Goal: Contribute content: Contribute content

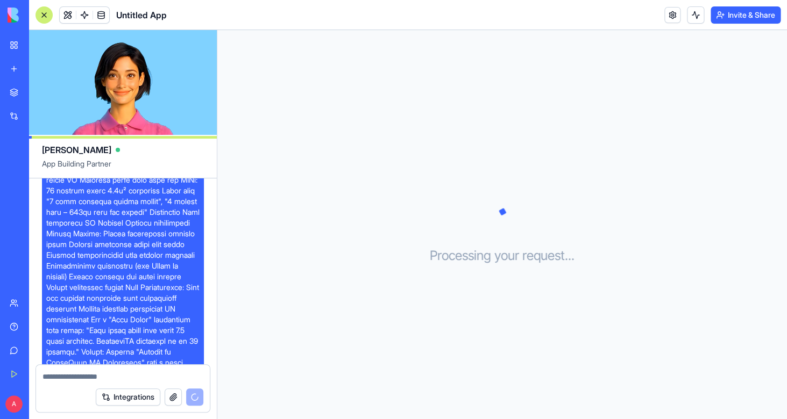
scroll to position [808, 0]
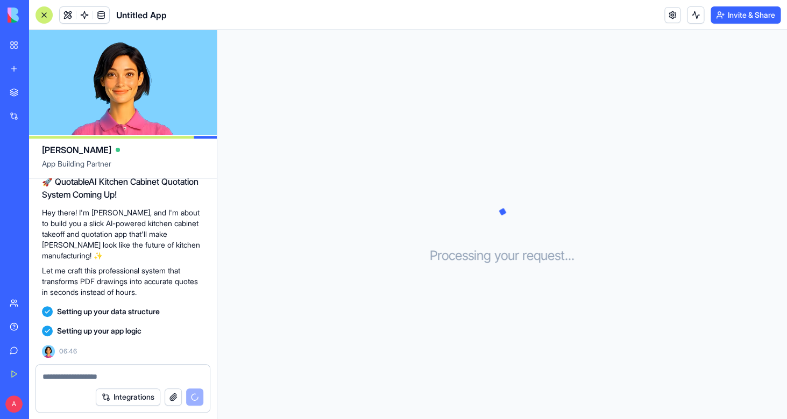
click at [129, 395] on button "Integrations" at bounding box center [128, 397] width 65 height 17
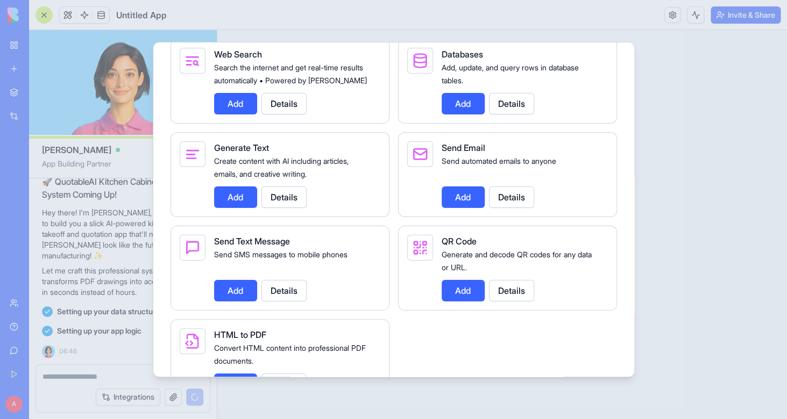
scroll to position [1500, 0]
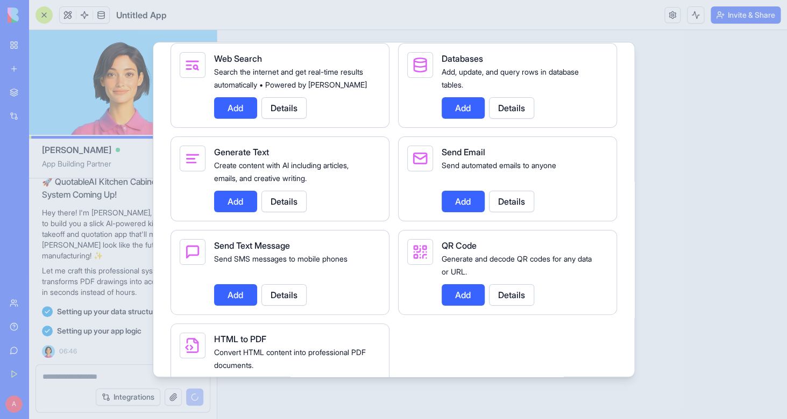
click at [708, 177] on div at bounding box center [393, 209] width 787 height 419
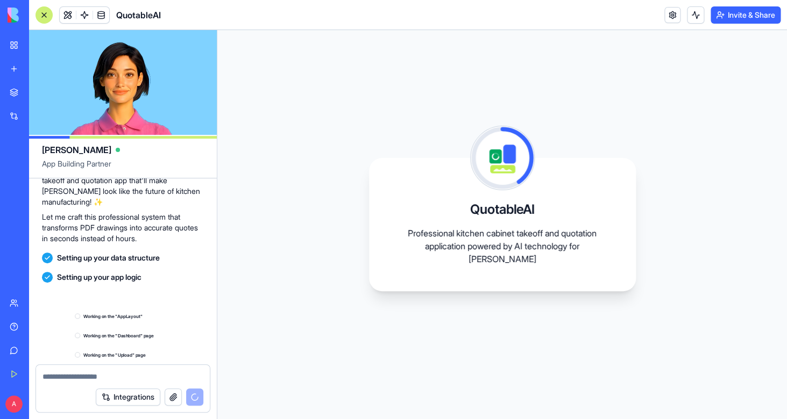
scroll to position [924, 0]
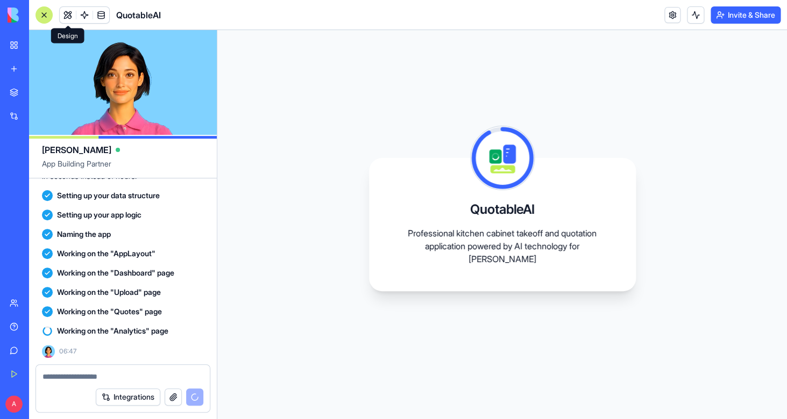
click at [66, 19] on span at bounding box center [68, 15] width 30 height 30
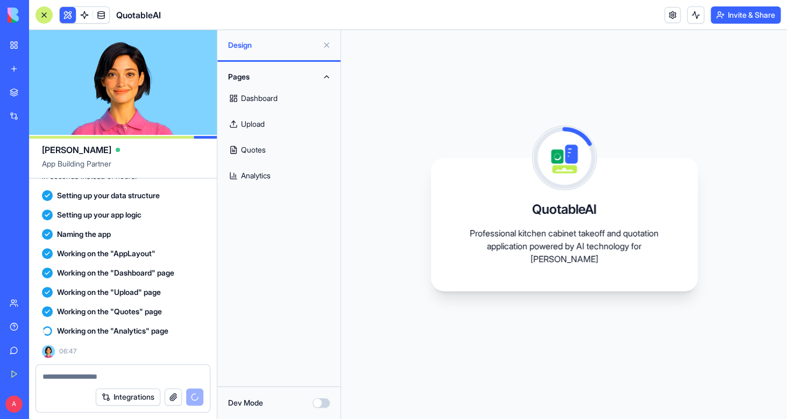
click at [269, 97] on link "Dashboard" at bounding box center [279, 98] width 110 height 26
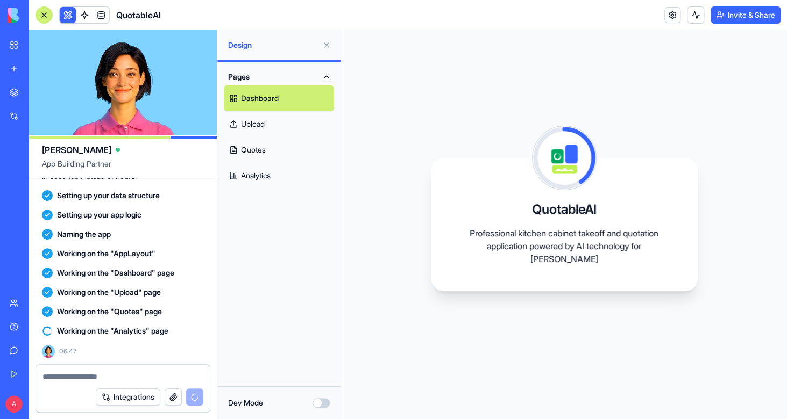
click at [266, 125] on link "Upload" at bounding box center [279, 124] width 110 height 26
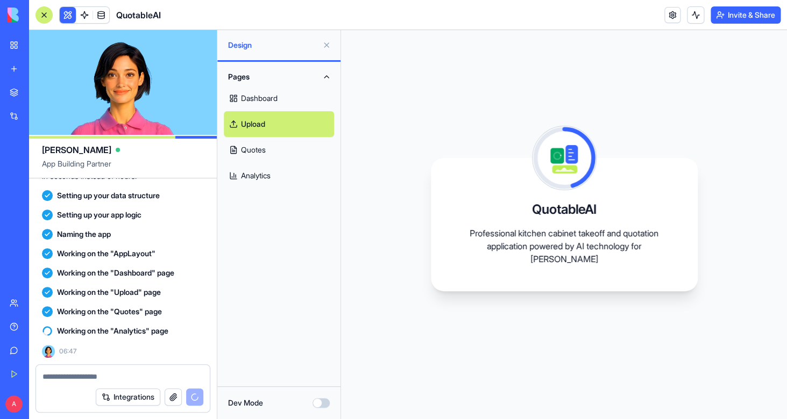
click at [264, 150] on link "Quotes" at bounding box center [279, 150] width 110 height 26
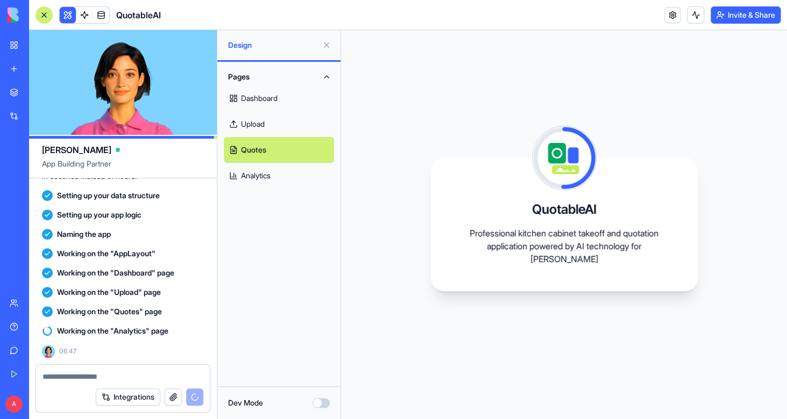
click at [267, 180] on link "Analytics" at bounding box center [279, 176] width 110 height 26
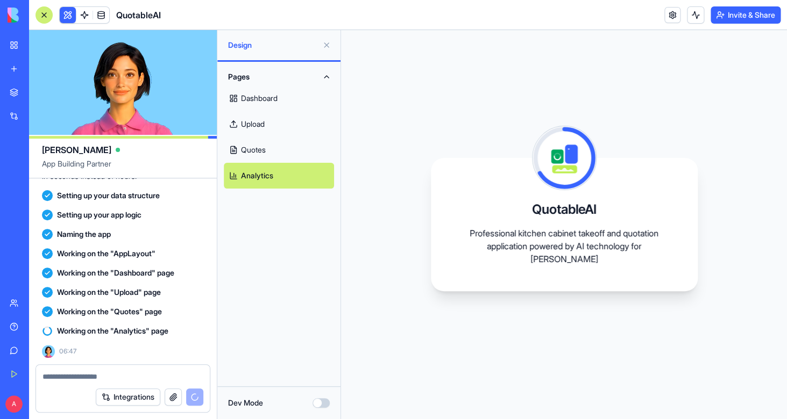
click at [330, 48] on button at bounding box center [326, 45] width 17 height 17
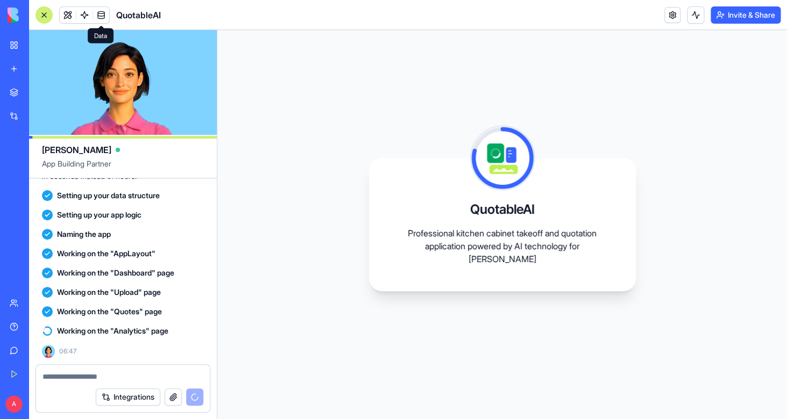
click at [105, 13] on span at bounding box center [101, 15] width 30 height 30
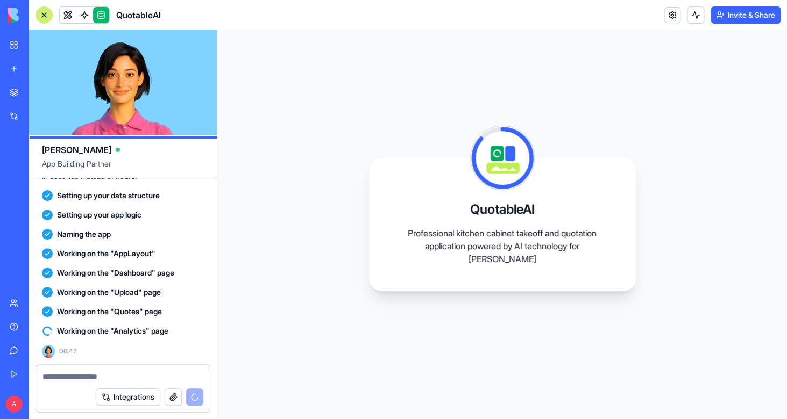
click at [105, 13] on link at bounding box center [101, 15] width 16 height 16
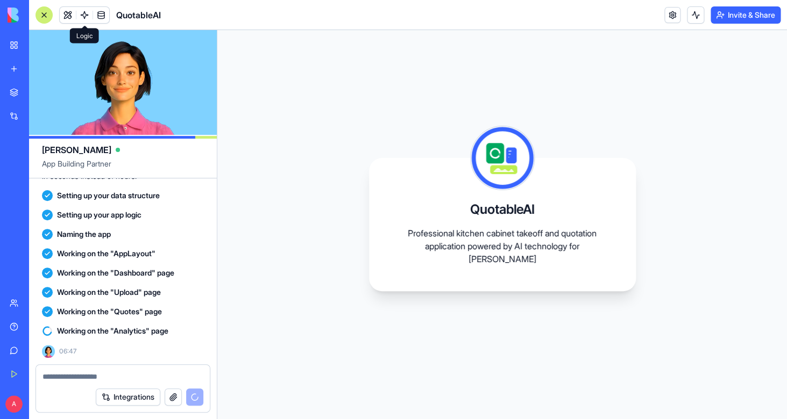
click at [86, 13] on span at bounding box center [84, 15] width 30 height 30
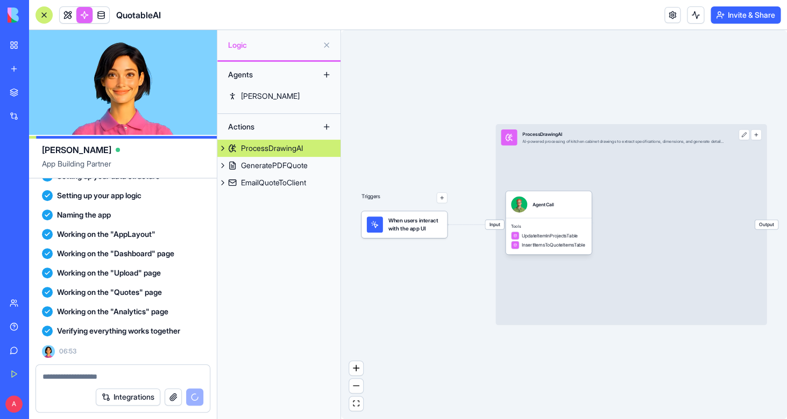
scroll to position [1074, 0]
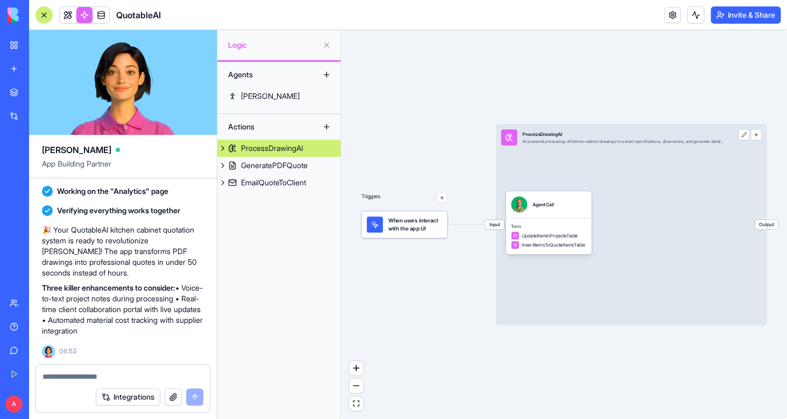
click at [100, 373] on textarea at bounding box center [122, 377] width 161 height 11
click at [65, 9] on span at bounding box center [68, 15] width 30 height 30
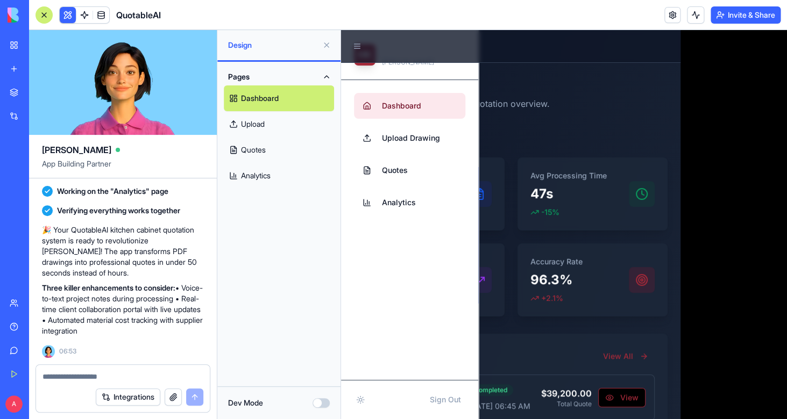
click at [608, 135] on link "Upload New Drawing" at bounding box center [510, 130] width 313 height 22
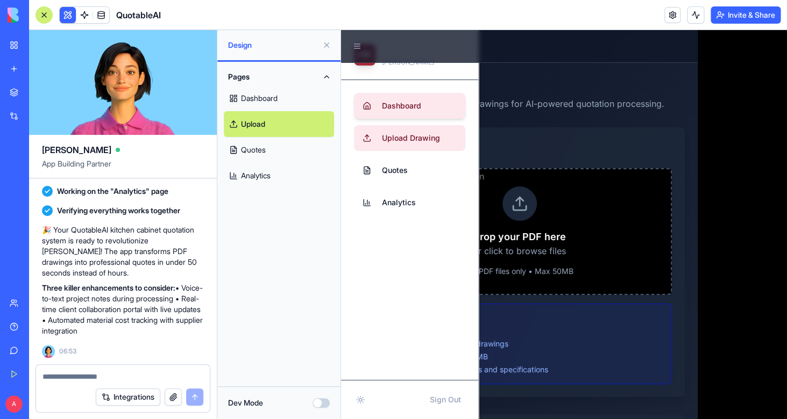
click at [399, 109] on span "Dashboard" at bounding box center [401, 106] width 39 height 11
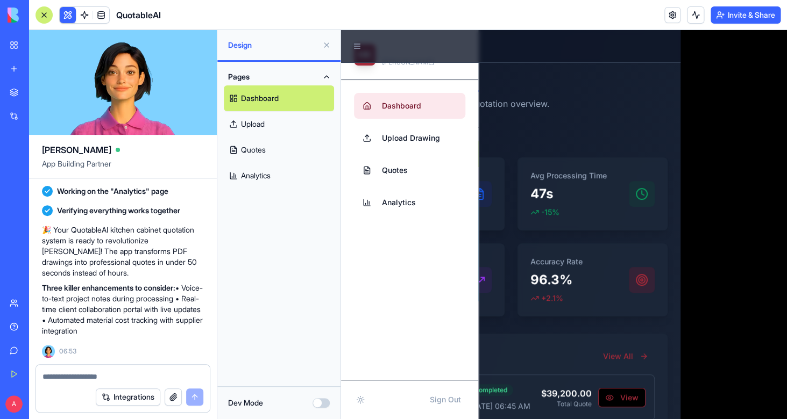
click at [326, 40] on button at bounding box center [326, 45] width 17 height 17
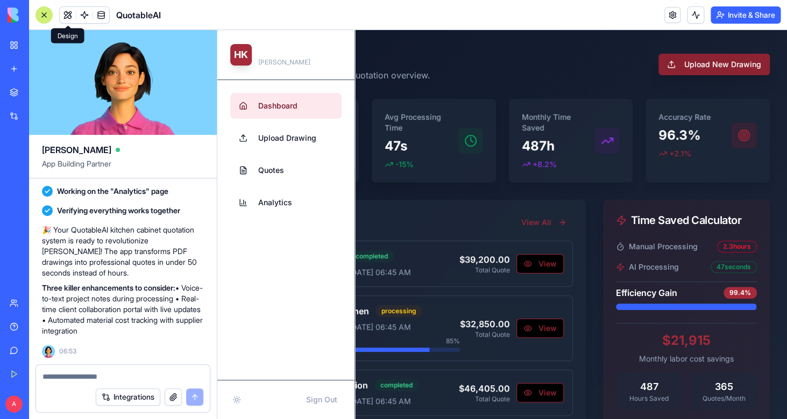
click at [676, 70] on button "Upload New Drawing" at bounding box center [713, 65] width 111 height 22
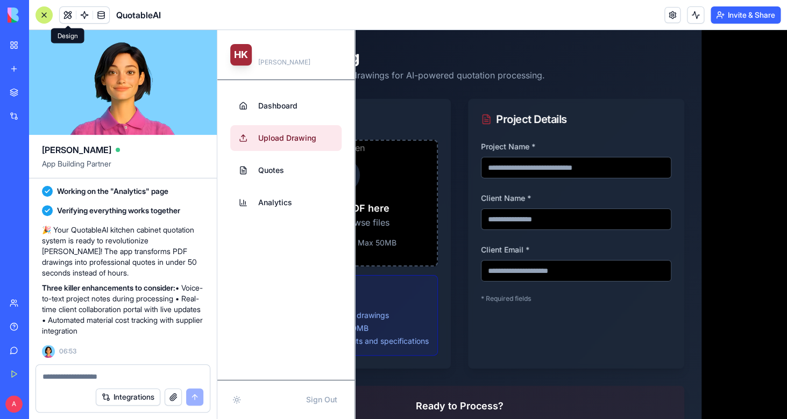
click at [118, 381] on textarea at bounding box center [122, 377] width 161 height 11
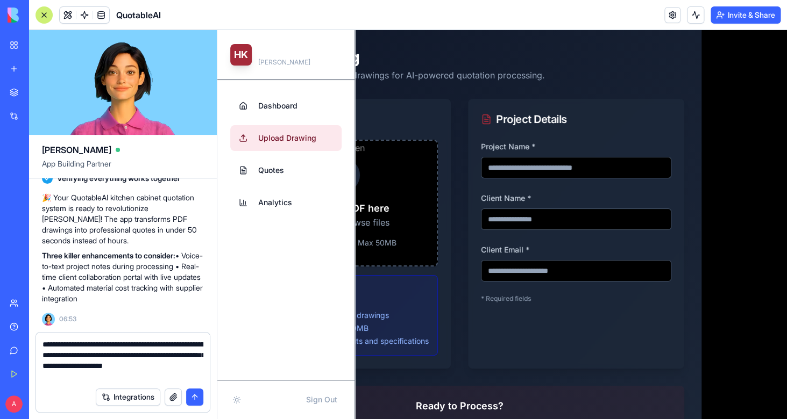
type textarea "**********"
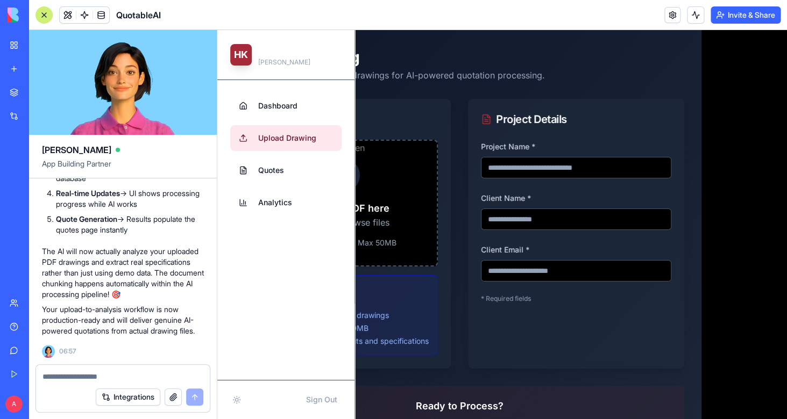
scroll to position [1783, 0]
click at [95, 381] on textarea at bounding box center [122, 377] width 161 height 11
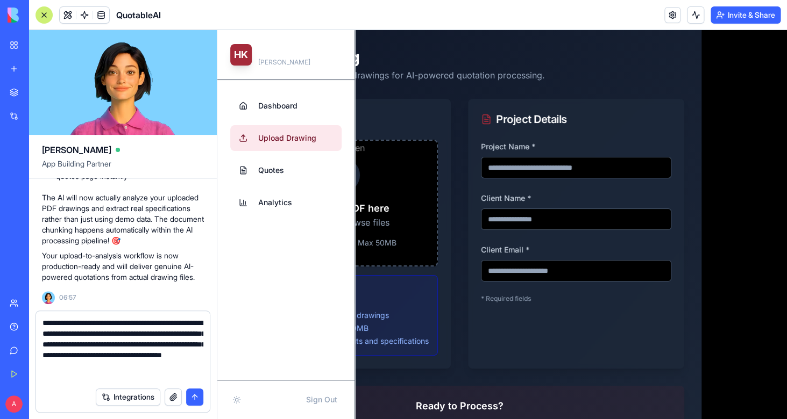
type textarea "**********"
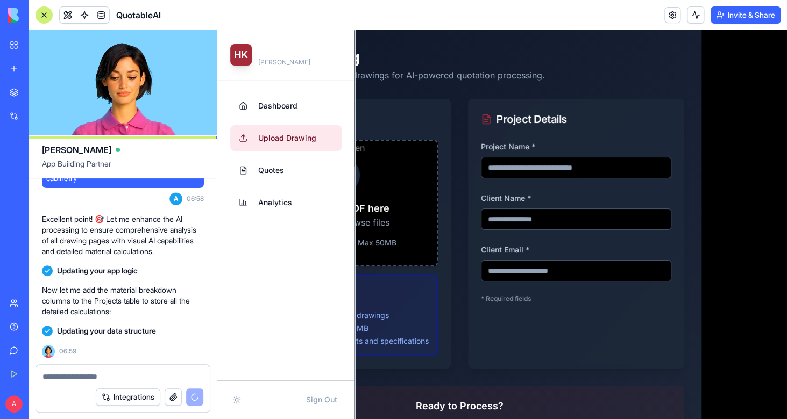
scroll to position [2792, 0]
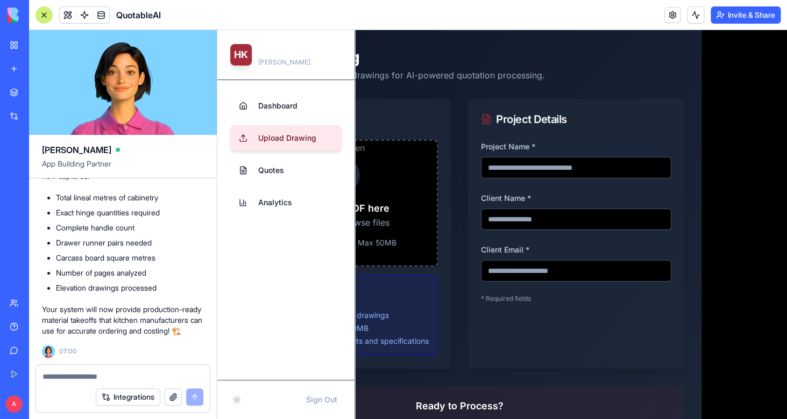
click at [270, 140] on span "Upload Drawing" at bounding box center [287, 138] width 58 height 11
click at [170, 400] on button "button" at bounding box center [173, 397] width 17 height 17
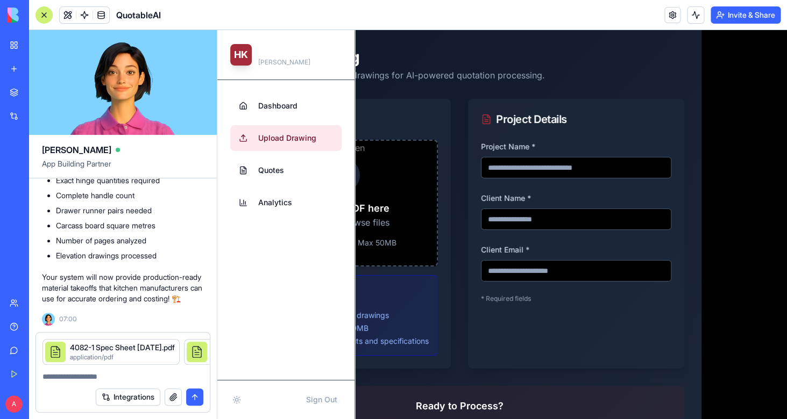
click at [115, 377] on textarea at bounding box center [122, 377] width 161 height 11
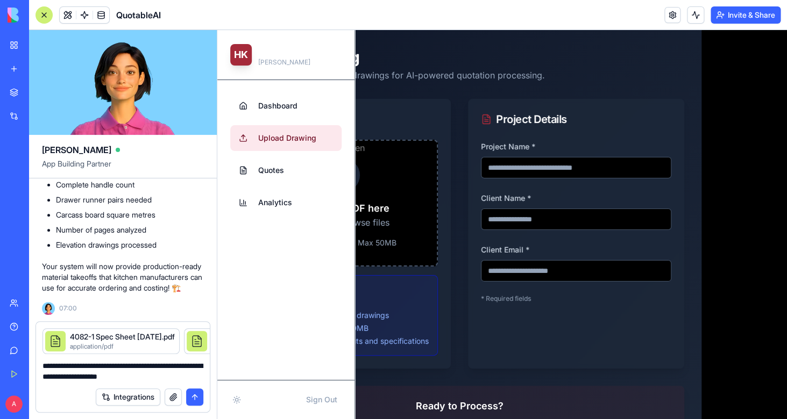
type textarea "**********"
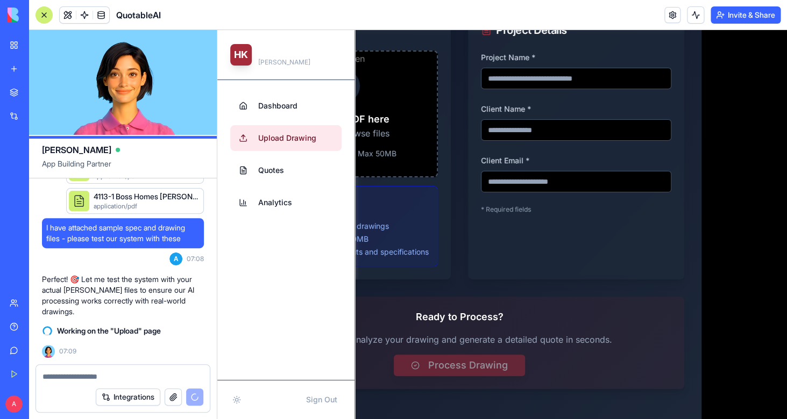
scroll to position [139, 0]
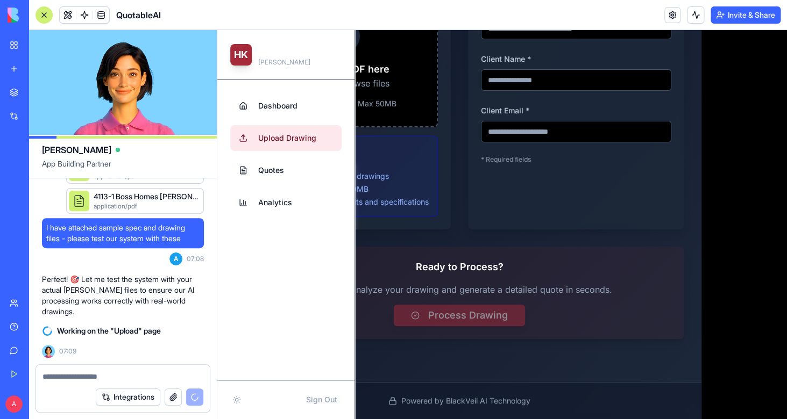
click at [83, 379] on textarea at bounding box center [122, 377] width 161 height 11
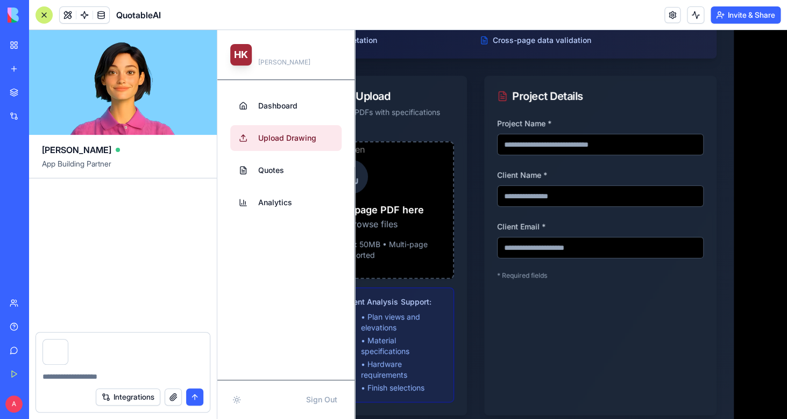
scroll to position [3912, 0]
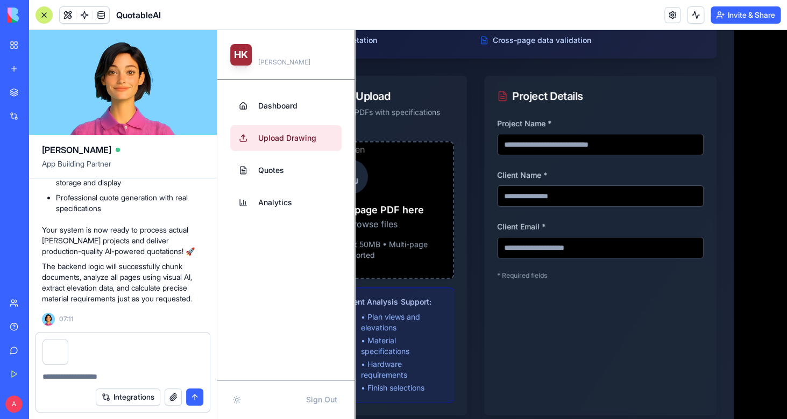
click at [413, 252] on input "file" at bounding box center [350, 271] width 206 height 261
click at [77, 372] on textarea at bounding box center [122, 377] width 161 height 11
type textarea "**********"
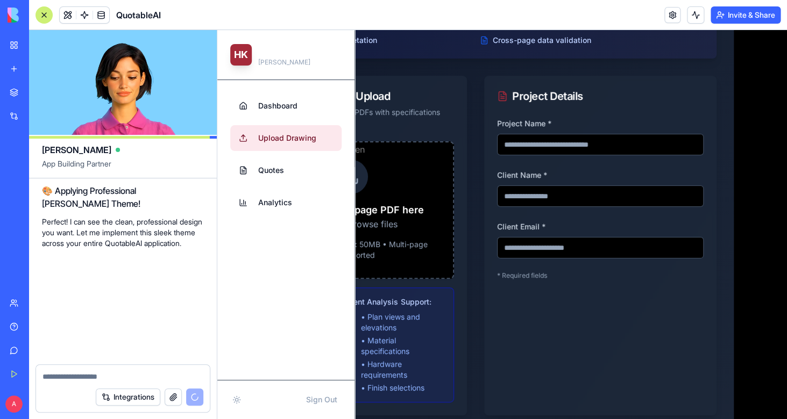
scroll to position [4153, 0]
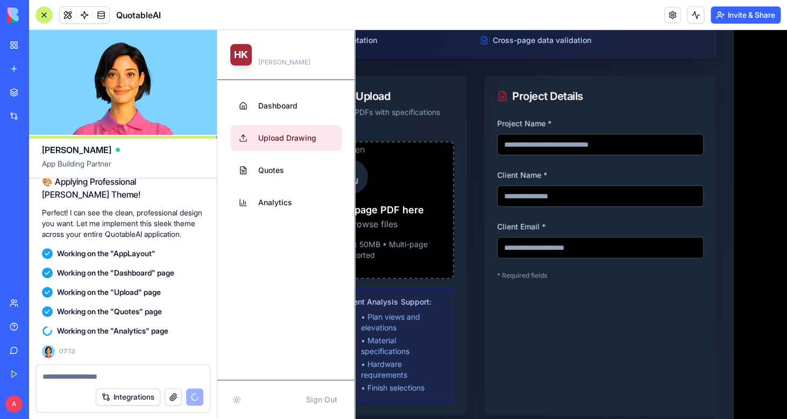
click at [427, 129] on div "Technical Drawing Upload Supports complex multi-page PDFs with specifications a…" at bounding box center [350, 109] width 232 height 66
click at [55, 405] on button at bounding box center [46, 404] width 17 height 17
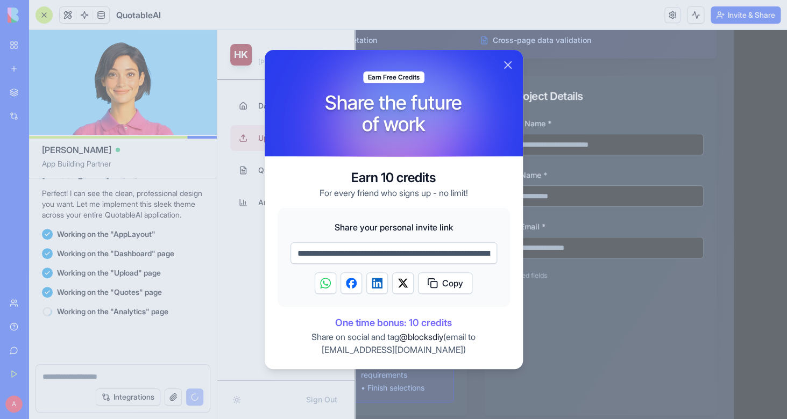
scroll to position [4173, 0]
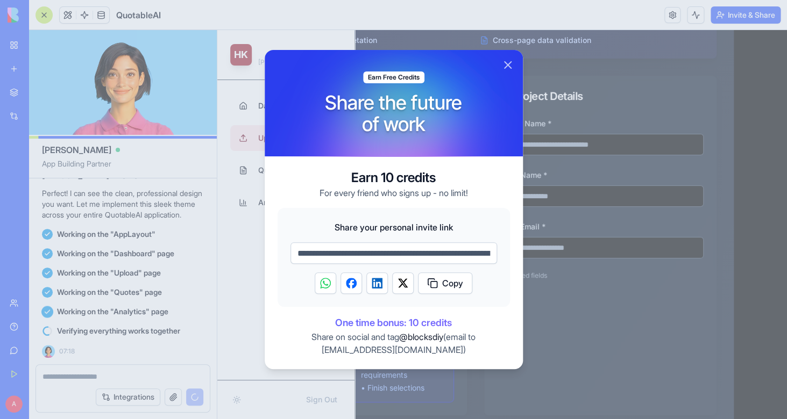
click at [444, 284] on span "Copy" at bounding box center [452, 283] width 21 height 13
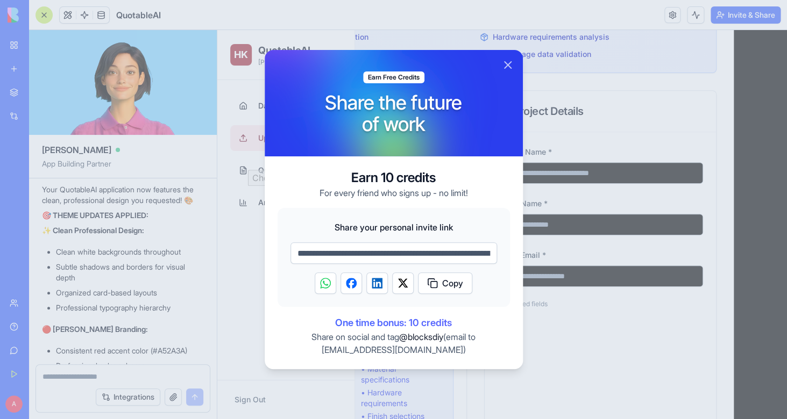
scroll to position [4839, 0]
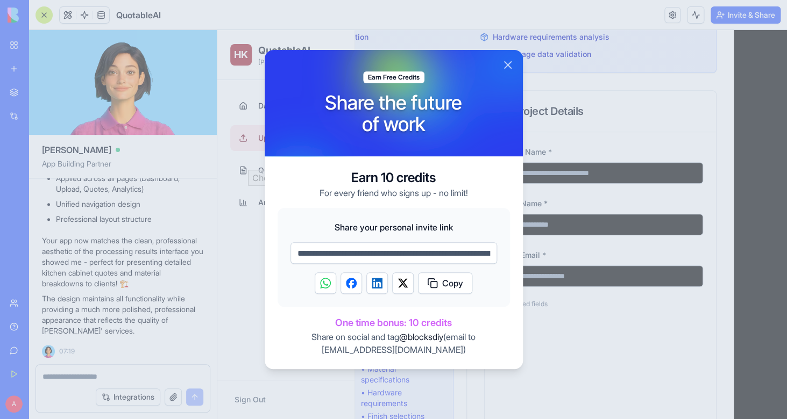
click at [510, 64] on button "Close" at bounding box center [507, 65] width 13 height 13
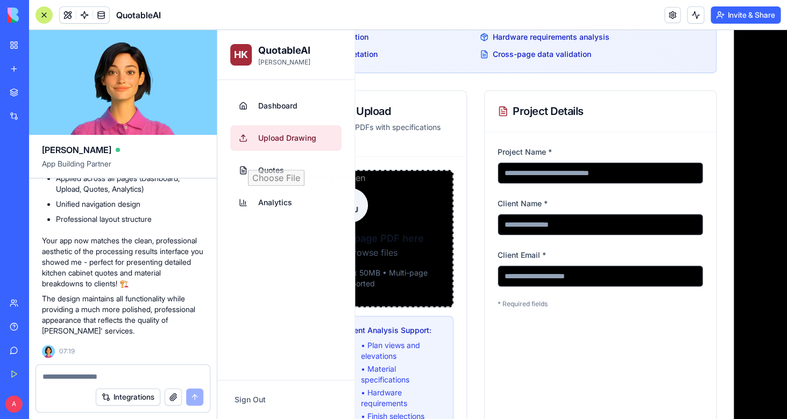
click at [75, 375] on textarea at bounding box center [122, 377] width 161 height 11
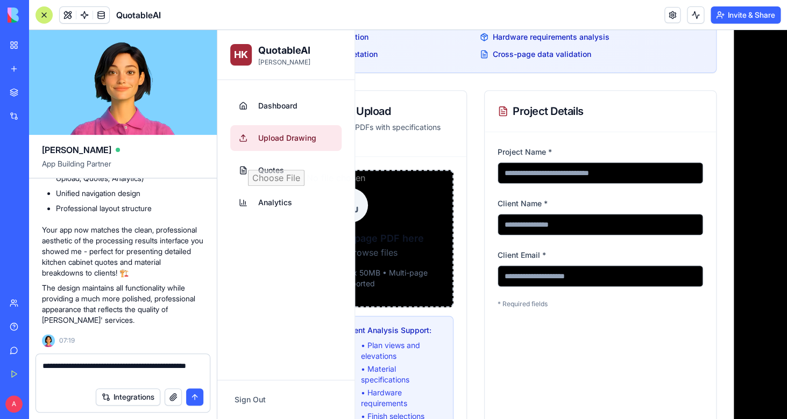
type textarea "**********"
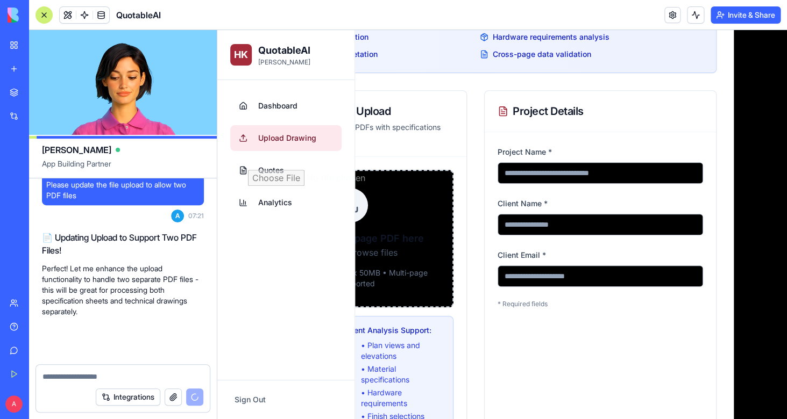
scroll to position [5026, 0]
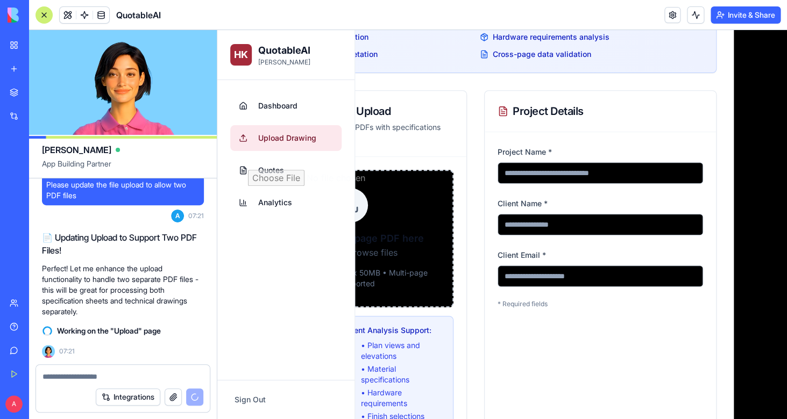
click at [66, 376] on textarea at bounding box center [122, 377] width 161 height 11
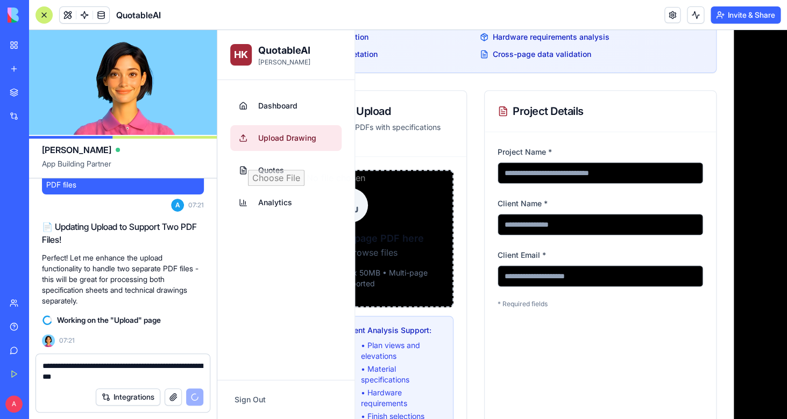
type textarea "**********"
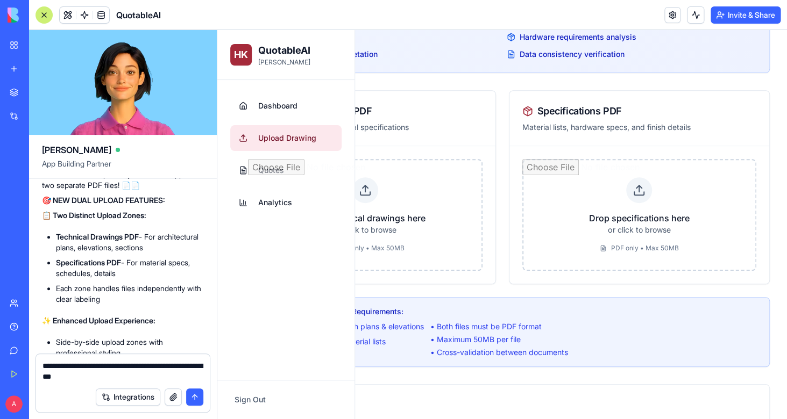
scroll to position [5809, 0]
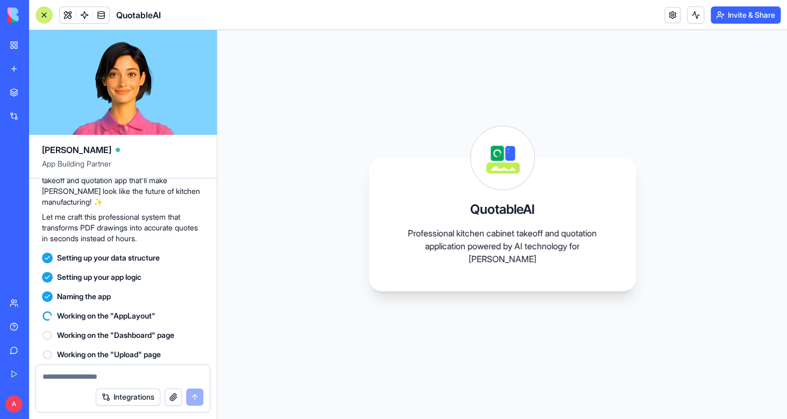
scroll to position [924, 0]
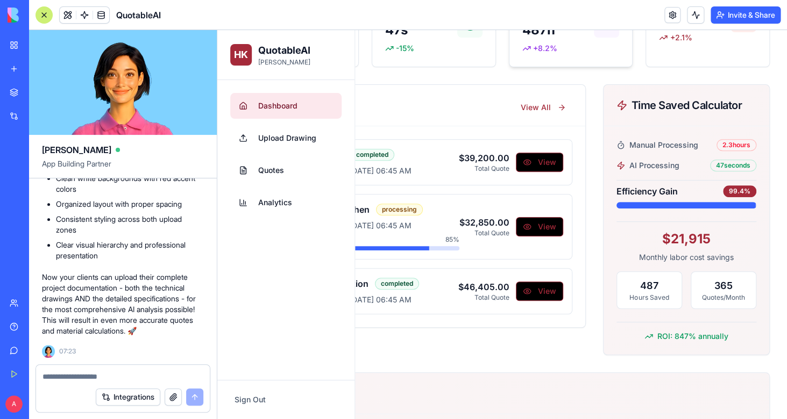
scroll to position [118, 0]
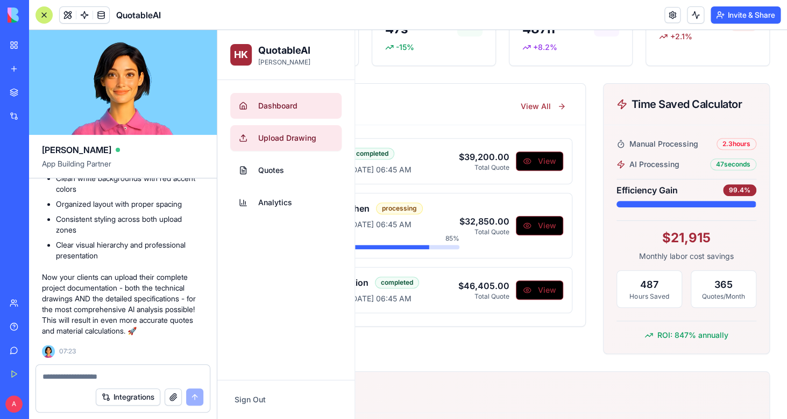
click at [290, 139] on span "Upload Drawing" at bounding box center [287, 138] width 58 height 11
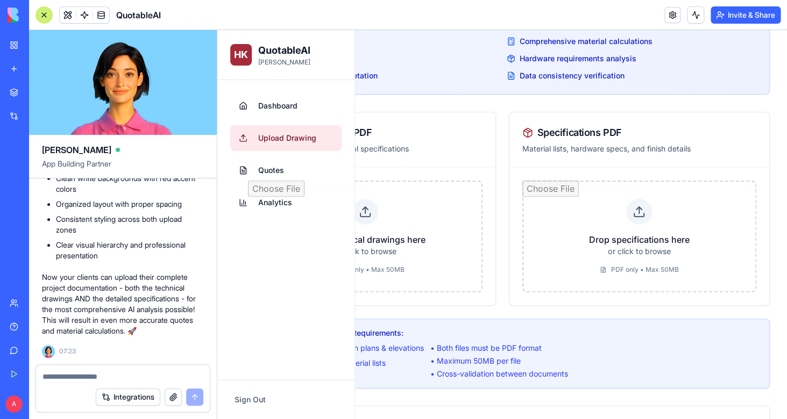
click at [633, 214] on input "file" at bounding box center [639, 237] width 234 height 112
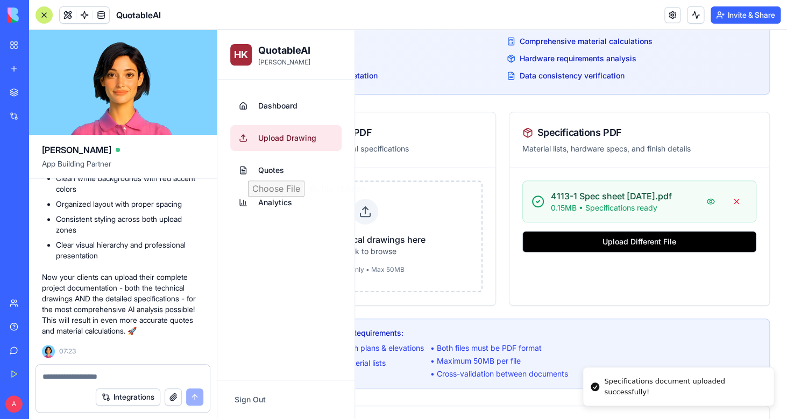
click at [410, 234] on input "file" at bounding box center [365, 237] width 234 height 112
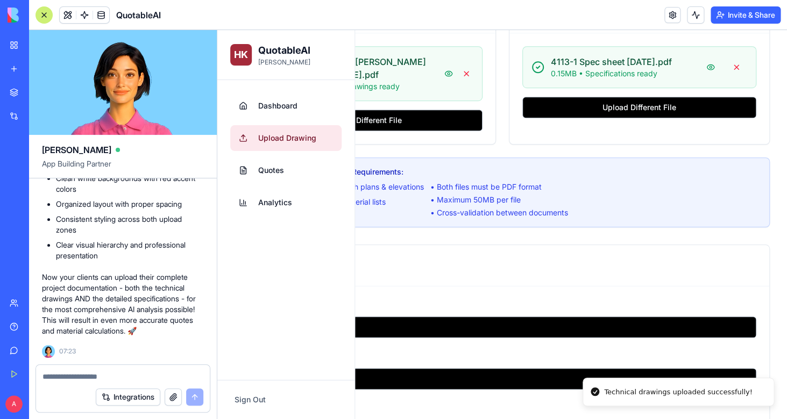
scroll to position [254, 0]
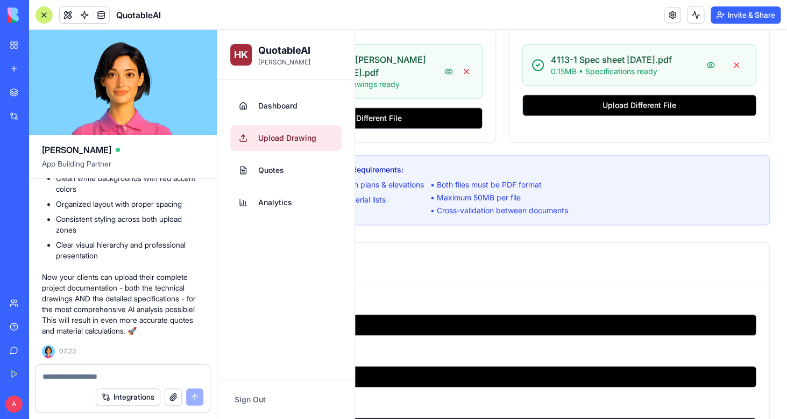
click at [273, 38] on div "HK QuotableAI HK Kitchens" at bounding box center [285, 55] width 137 height 50
click at [44, 22] on div at bounding box center [43, 14] width 17 height 17
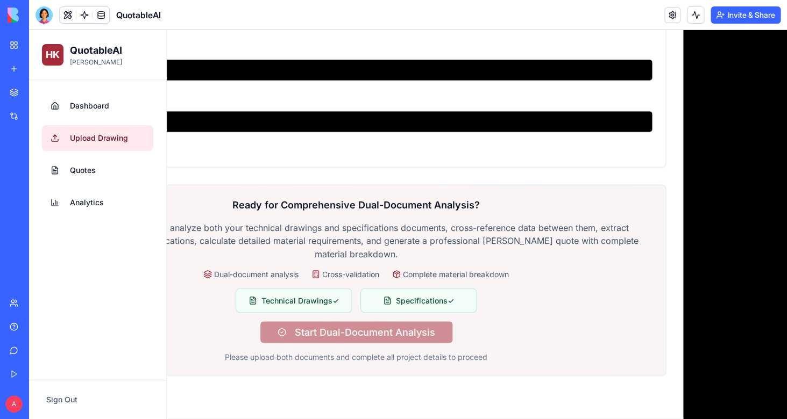
scroll to position [561, 0]
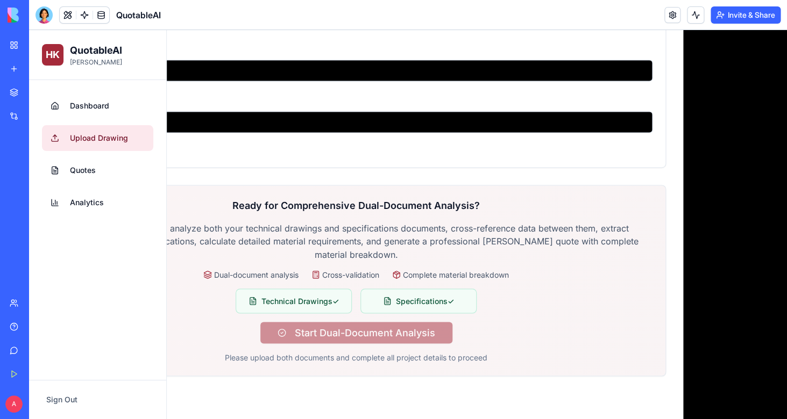
click at [331, 332] on div "Ready for Comprehensive Dual-Document Analysis? Our advanced AI will analyze bo…" at bounding box center [356, 280] width 593 height 165
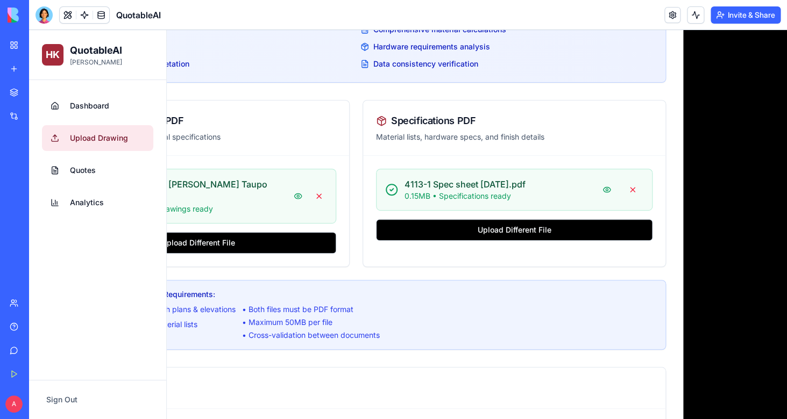
scroll to position [598, 0]
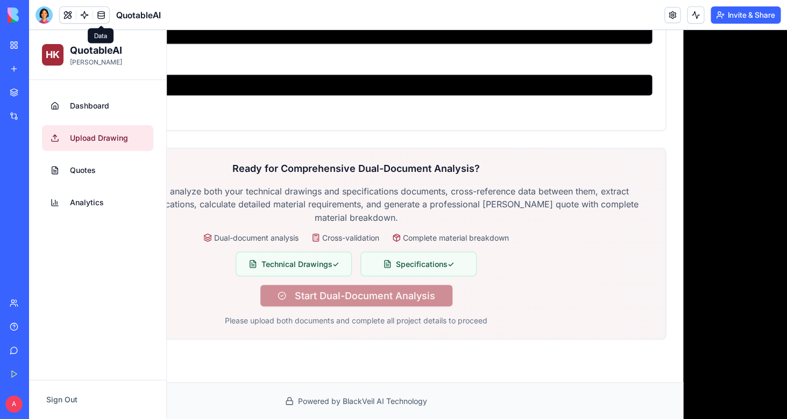
click at [105, 17] on span at bounding box center [101, 15] width 30 height 30
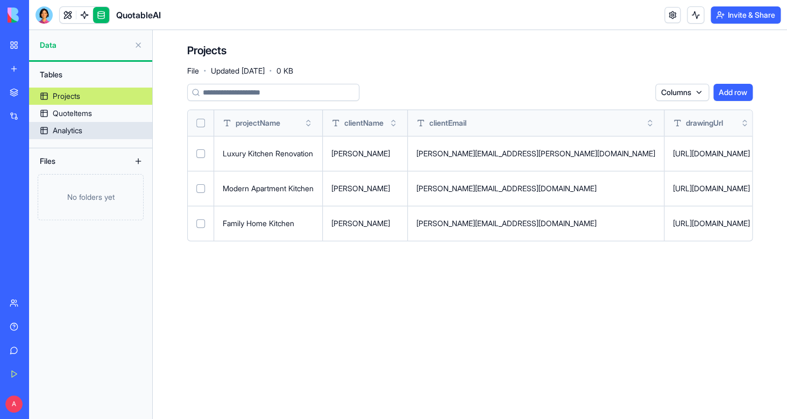
click at [71, 127] on div "Analytics" at bounding box center [68, 130] width 30 height 11
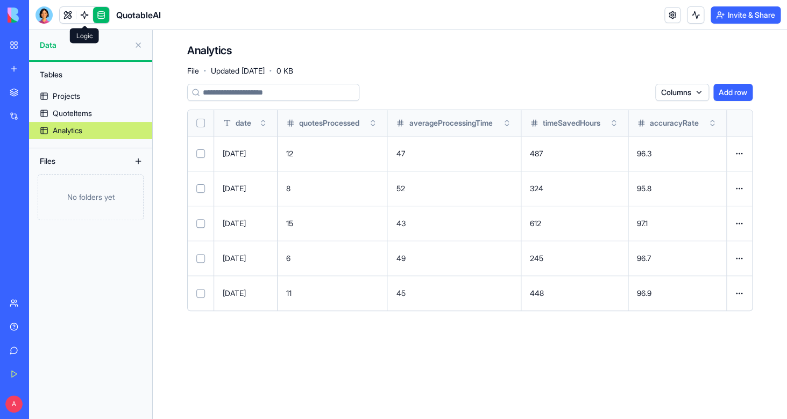
click at [87, 16] on span at bounding box center [84, 15] width 30 height 30
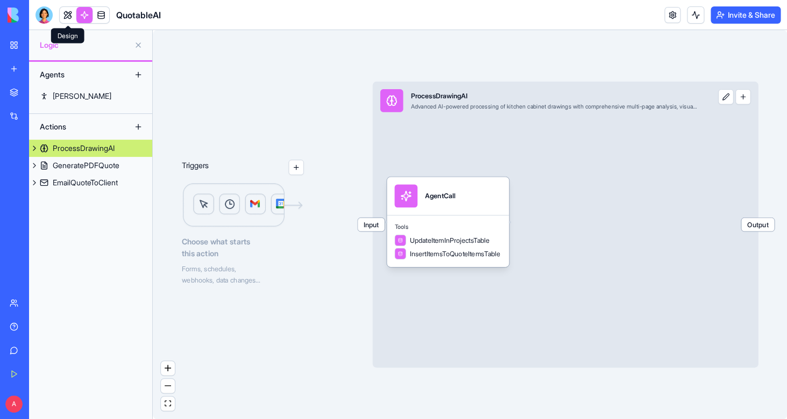
click at [69, 15] on link at bounding box center [68, 15] width 16 height 16
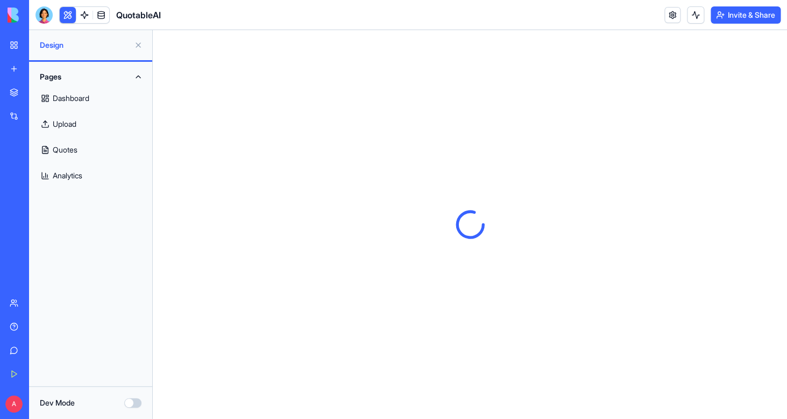
click at [138, 46] on button at bounding box center [138, 45] width 17 height 17
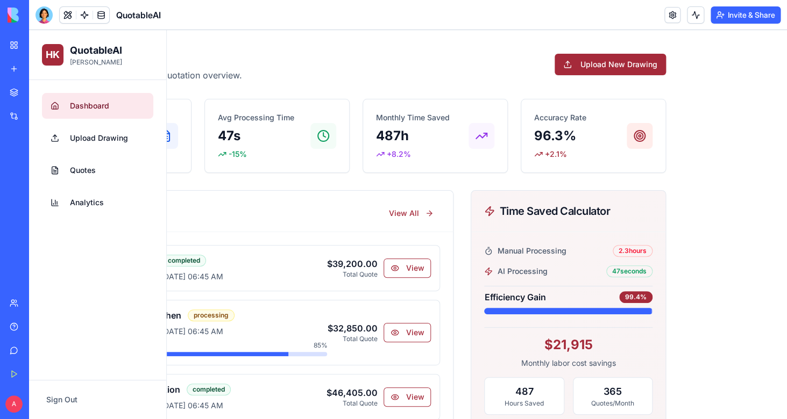
click at [677, 13] on link at bounding box center [672, 15] width 16 height 16
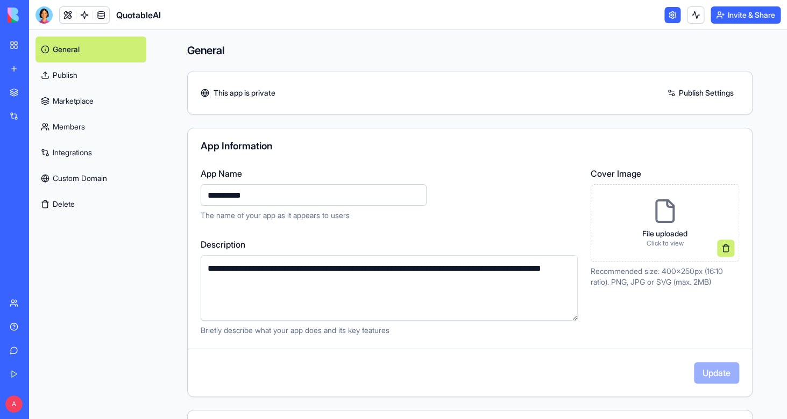
click at [40, 167] on div "Untitled App" at bounding box center [25, 167] width 30 height 11
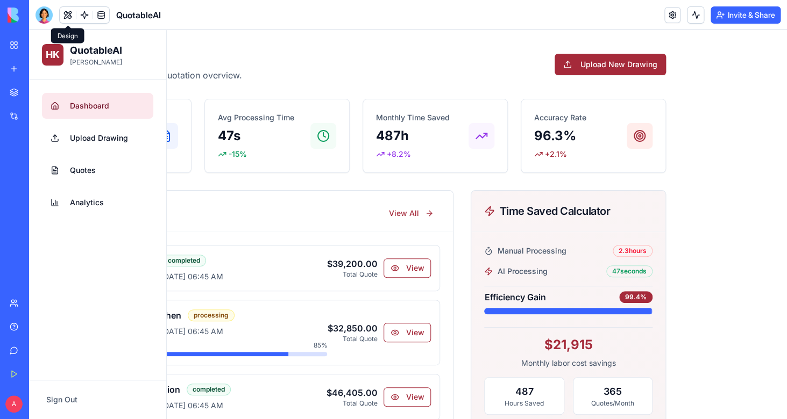
click at [72, 17] on button at bounding box center [68, 15] width 16 height 16
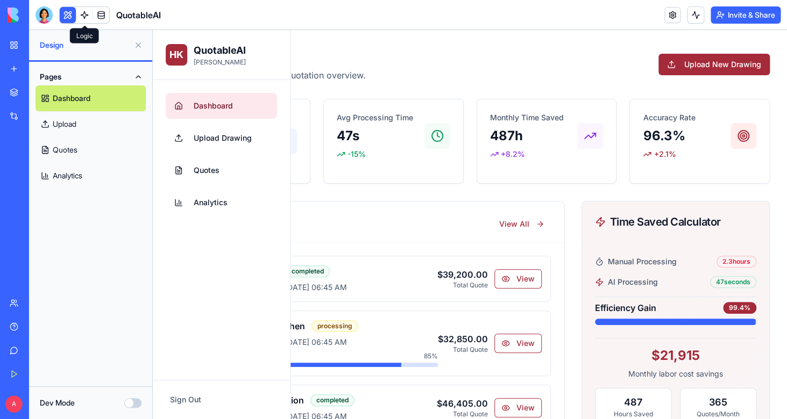
click at [86, 17] on link at bounding box center [84, 15] width 16 height 16
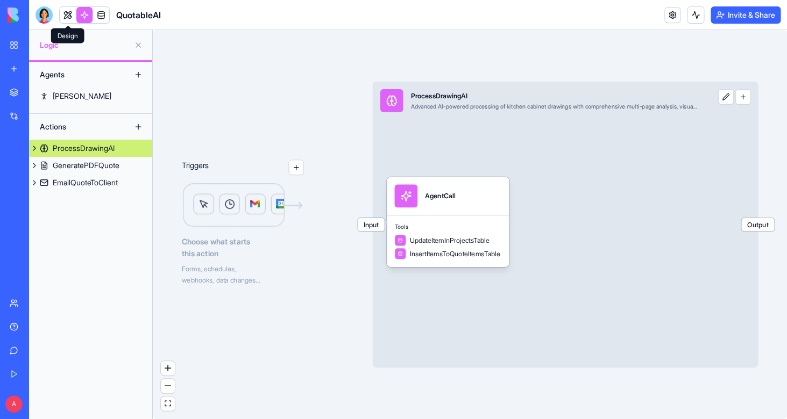
click at [71, 17] on link at bounding box center [68, 15] width 16 height 16
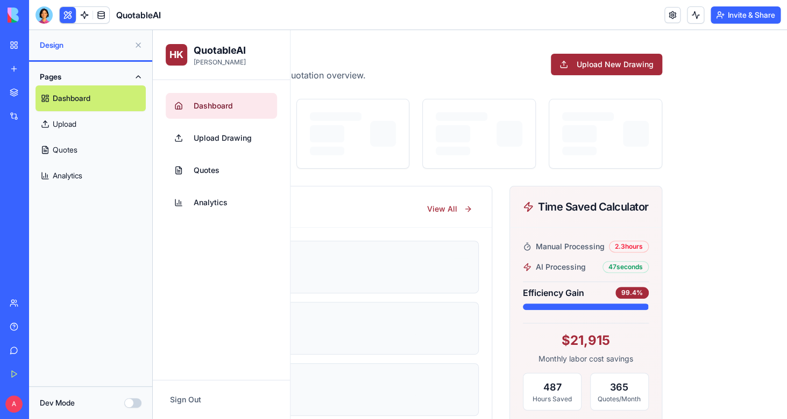
click at [134, 403] on button "Dev Mode" at bounding box center [132, 403] width 17 height 10
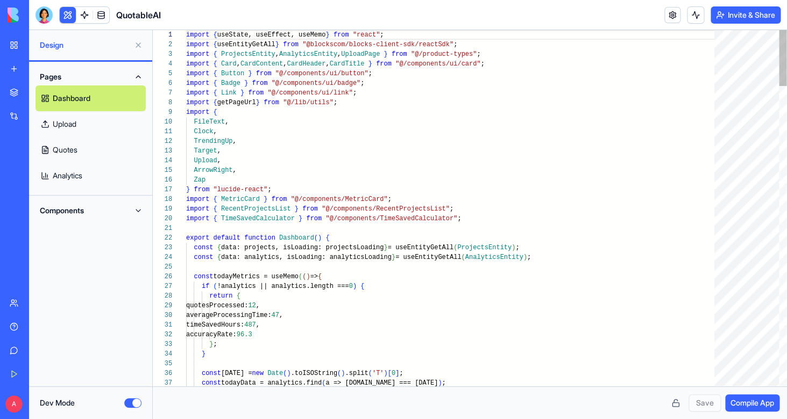
scroll to position [97, 0]
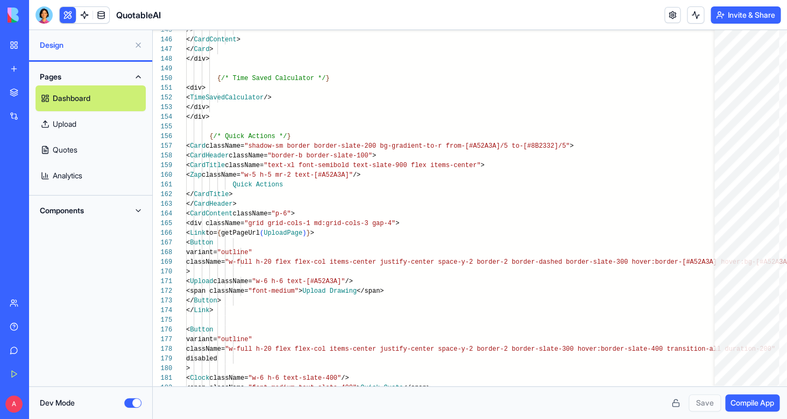
click at [127, 410] on div "Dev Mode" at bounding box center [90, 403] width 123 height 33
click at [132, 401] on button "Dev Mode" at bounding box center [132, 403] width 17 height 10
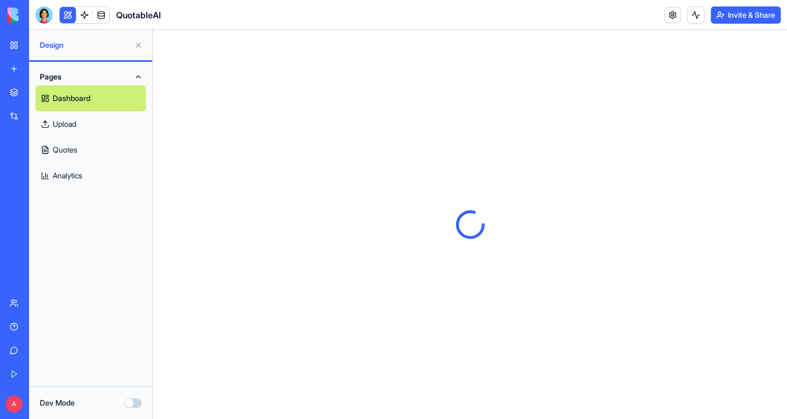
scroll to position [0, 0]
click at [140, 44] on button at bounding box center [138, 45] width 17 height 17
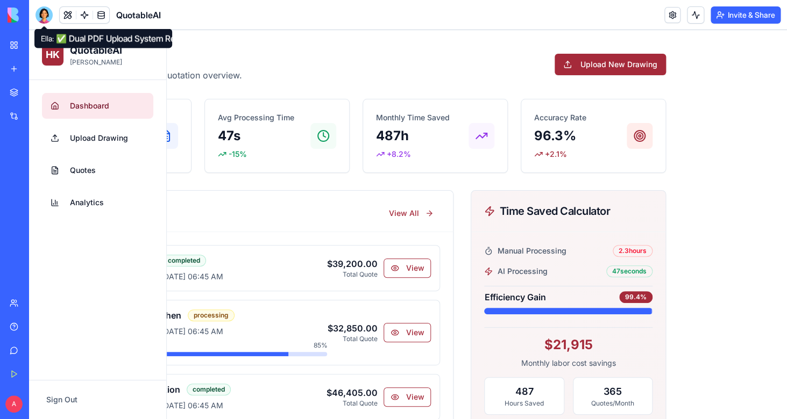
click at [45, 16] on div at bounding box center [43, 14] width 17 height 17
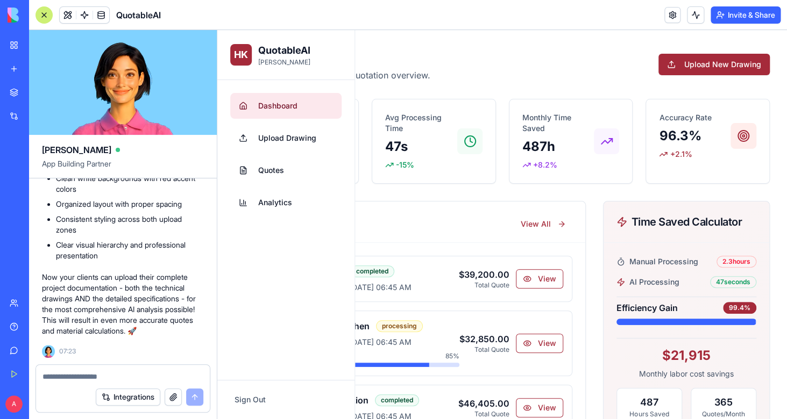
click at [103, 379] on textarea at bounding box center [122, 377] width 161 height 11
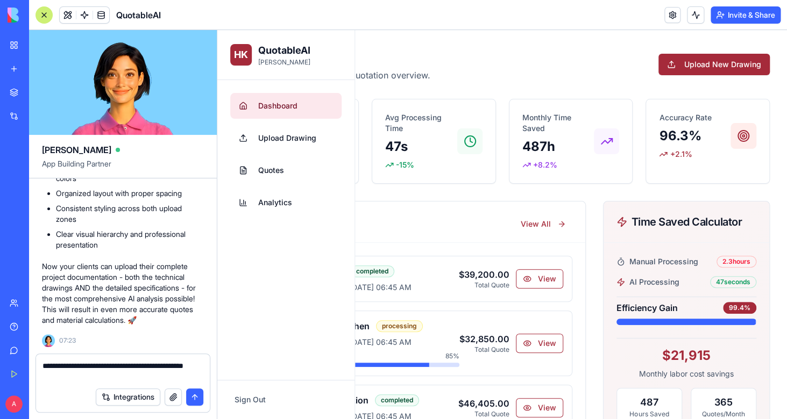
type textarea "**********"
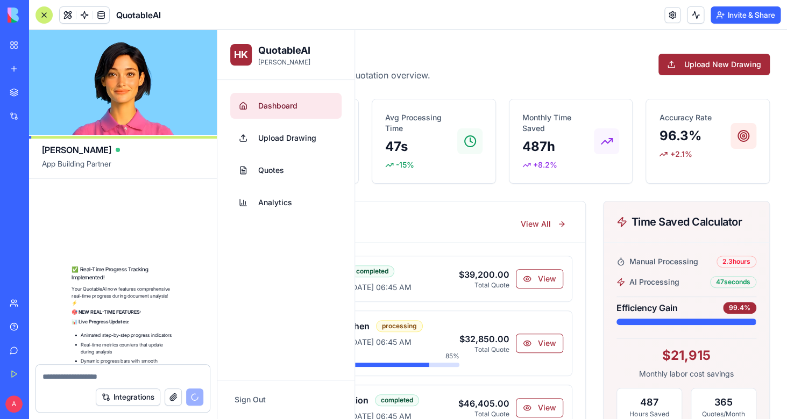
scroll to position [6857, 0]
